Goal: Information Seeking & Learning: Learn about a topic

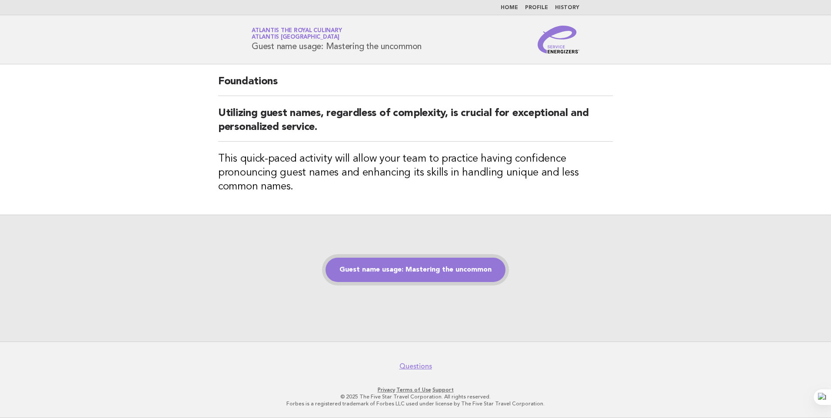
click at [463, 275] on link "Guest name usage: Mastering the uncommon" at bounding box center [416, 270] width 180 height 24
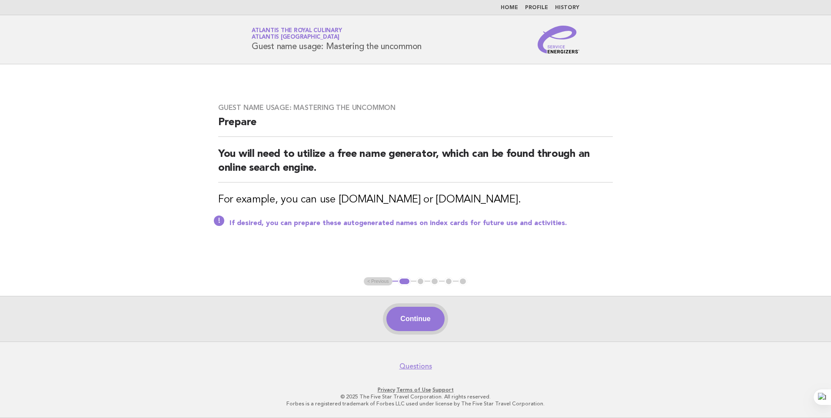
click at [400, 319] on button "Continue" at bounding box center [416, 319] width 58 height 24
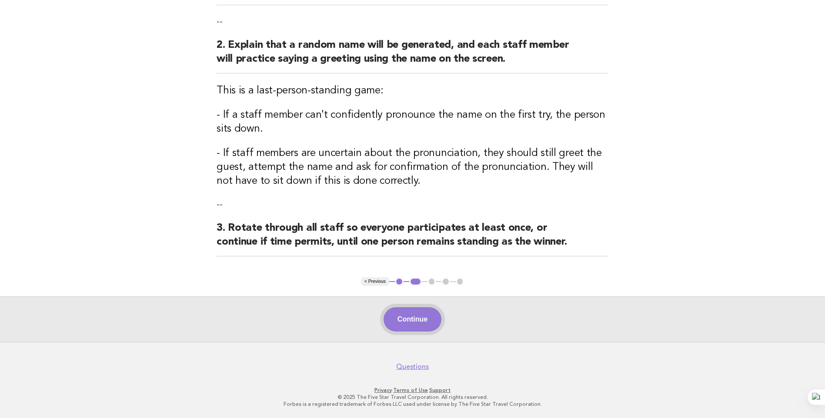
click at [437, 314] on button "Continue" at bounding box center [413, 319] width 58 height 24
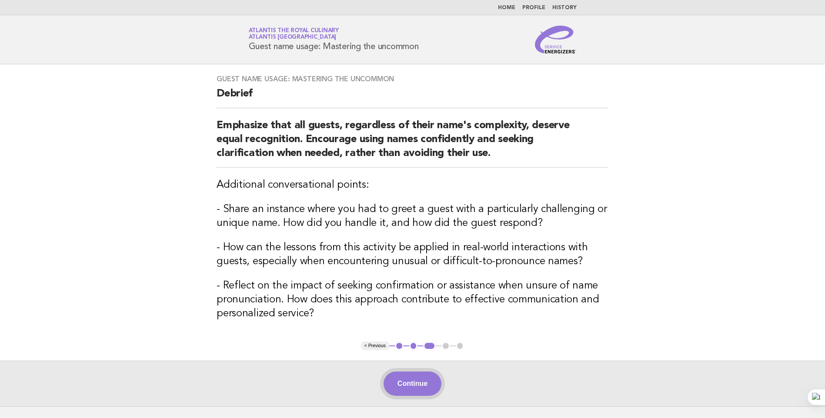
click at [437, 386] on button "Continue" at bounding box center [413, 384] width 58 height 24
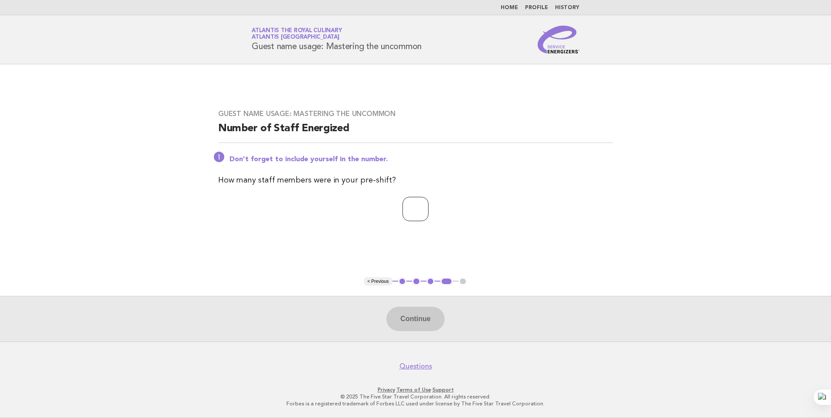
click at [403, 216] on input "number" at bounding box center [416, 209] width 26 height 24
type input "**"
drag, startPoint x: 410, startPoint y: 324, endPoint x: 563, endPoint y: 306, distance: 153.2
click at [411, 324] on button "Continue" at bounding box center [416, 319] width 58 height 24
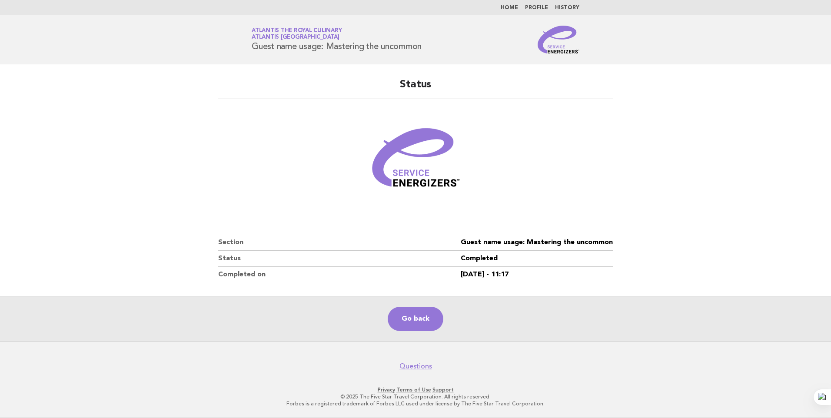
click at [777, 124] on main "Status Section Guest name usage: Mastering the uncommon Status Completed Comple…" at bounding box center [415, 202] width 831 height 277
